Goal: Information Seeking & Learning: Learn about a topic

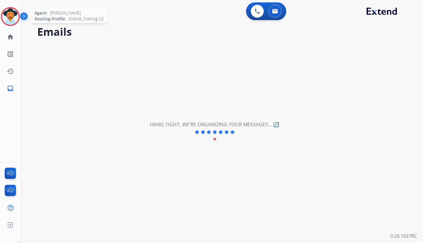
click at [8, 19] on img at bounding box center [10, 16] width 17 height 17
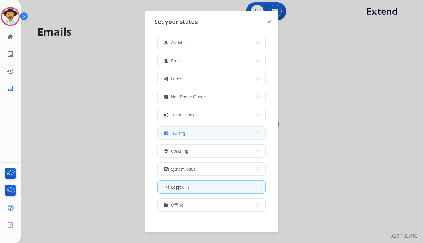
click at [185, 130] on span "Training" at bounding box center [178, 133] width 14 height 6
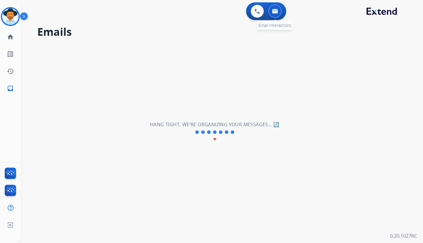
click at [275, 12] on img at bounding box center [275, 11] width 6 height 5
click at [12, 17] on img at bounding box center [10, 16] width 17 height 17
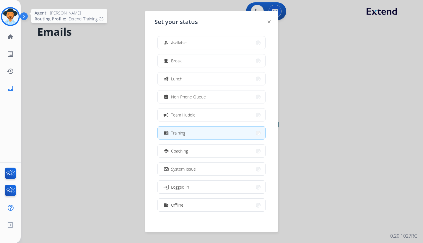
click at [12, 17] on img at bounding box center [10, 16] width 17 height 17
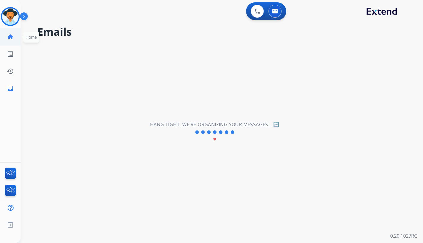
click at [9, 37] on mat-icon "home" at bounding box center [10, 36] width 7 height 7
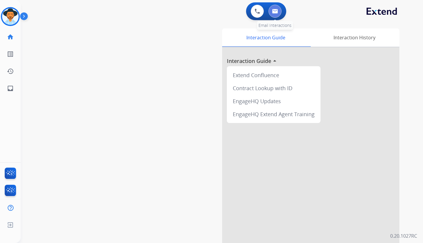
click at [279, 11] on button at bounding box center [274, 11] width 13 height 13
select select "**********"
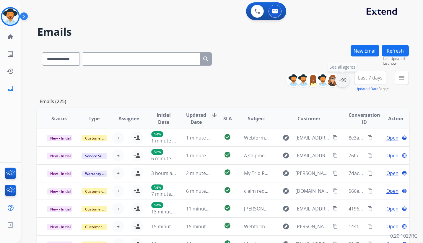
click at [339, 79] on div "+99" at bounding box center [342, 80] width 14 height 14
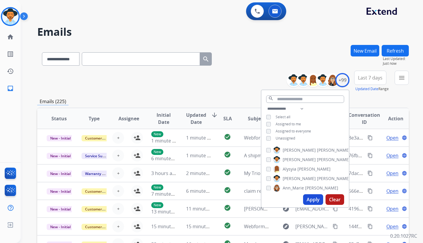
click at [312, 197] on button "Apply" at bounding box center [313, 199] width 20 height 11
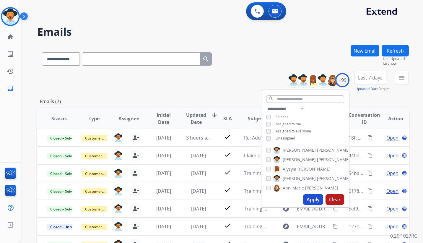
click at [239, 88] on div "**********" at bounding box center [222, 81] width 371 height 21
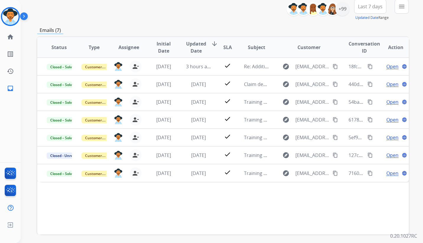
scroll to position [5, 0]
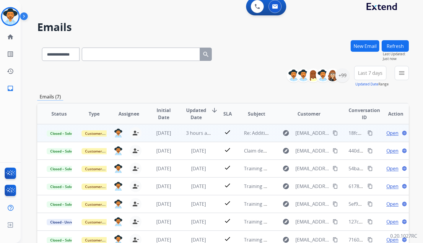
click at [386, 132] on span "Open" at bounding box center [392, 132] width 12 height 7
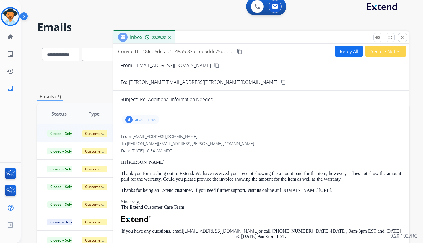
click at [140, 119] on p "attachments" at bounding box center [145, 119] width 21 height 5
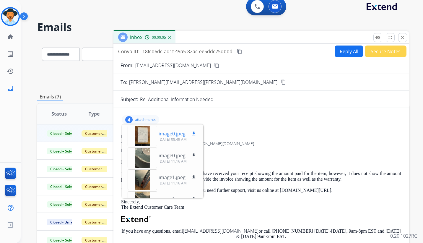
click at [146, 134] on div at bounding box center [143, 135] width 30 height 21
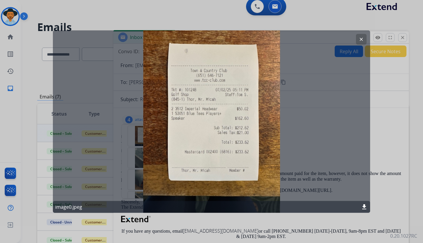
click at [360, 38] on mat-icon "clear" at bounding box center [360, 39] width 5 height 5
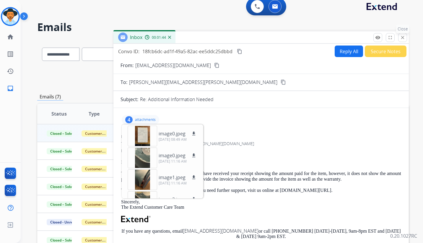
click at [402, 38] on mat-icon "close" at bounding box center [402, 37] width 5 height 5
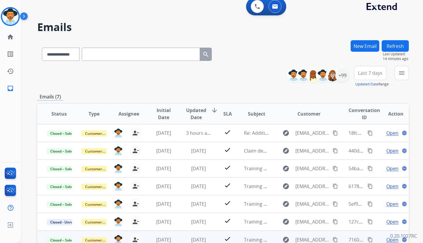
scroll to position [0, 0]
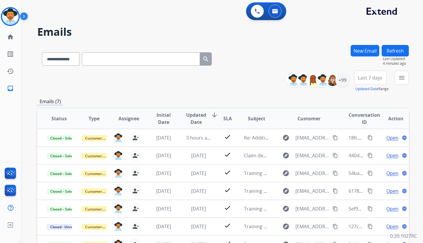
click at [264, 47] on div "**********" at bounding box center [222, 58] width 371 height 26
